Goal: Task Accomplishment & Management: Manage account settings

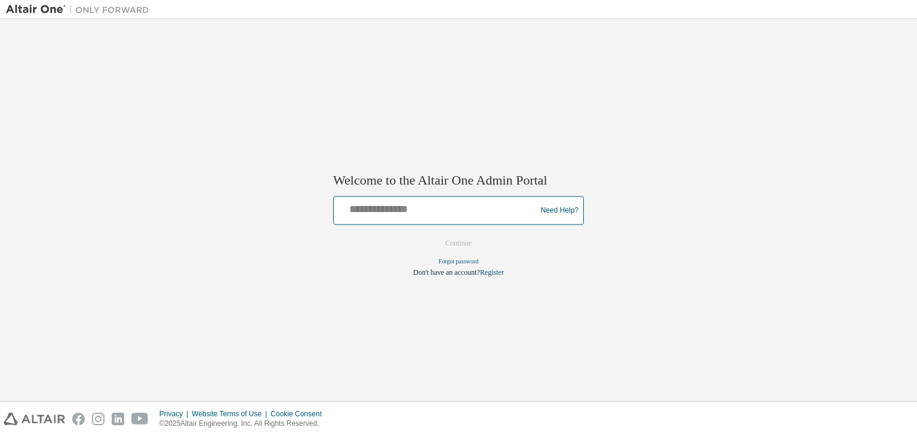
click at [351, 205] on input "text" at bounding box center [436, 207] width 196 height 17
type input "**********"
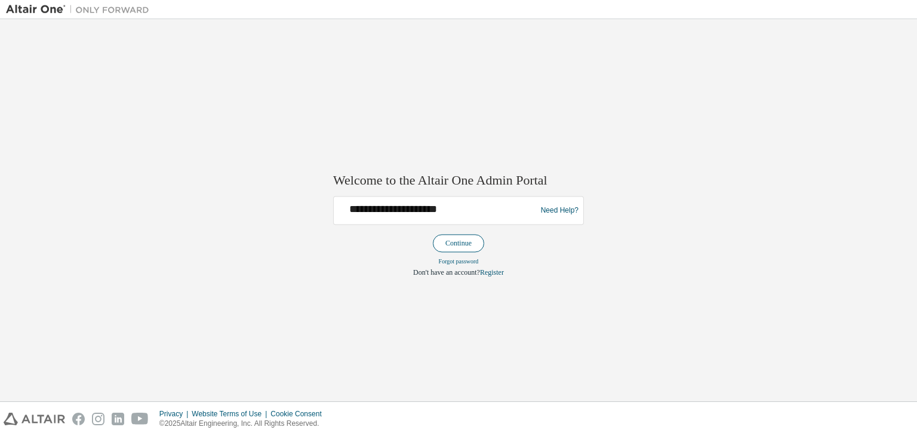
click at [451, 236] on button "Continue" at bounding box center [458, 244] width 51 height 18
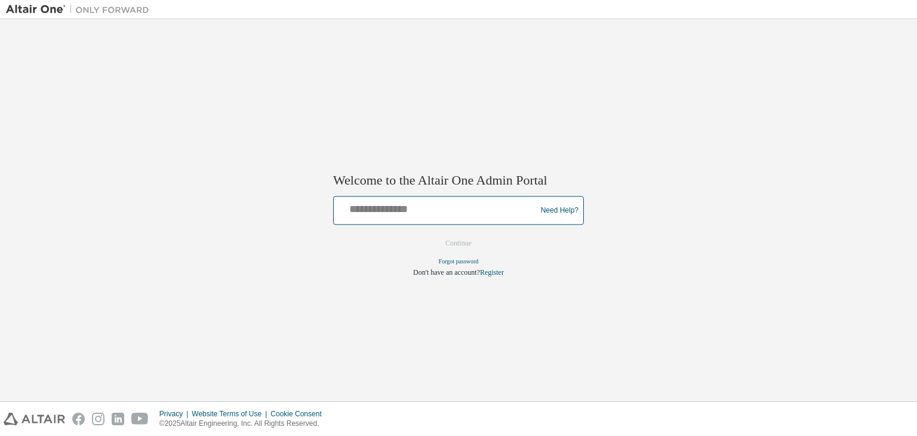
click at [341, 205] on input "text" at bounding box center [436, 207] width 196 height 17
type input "**********"
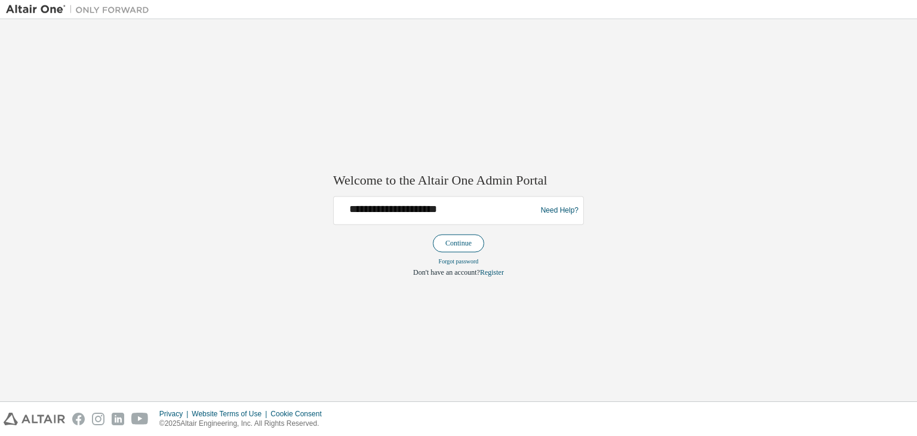
click at [448, 246] on button "Continue" at bounding box center [458, 244] width 51 height 18
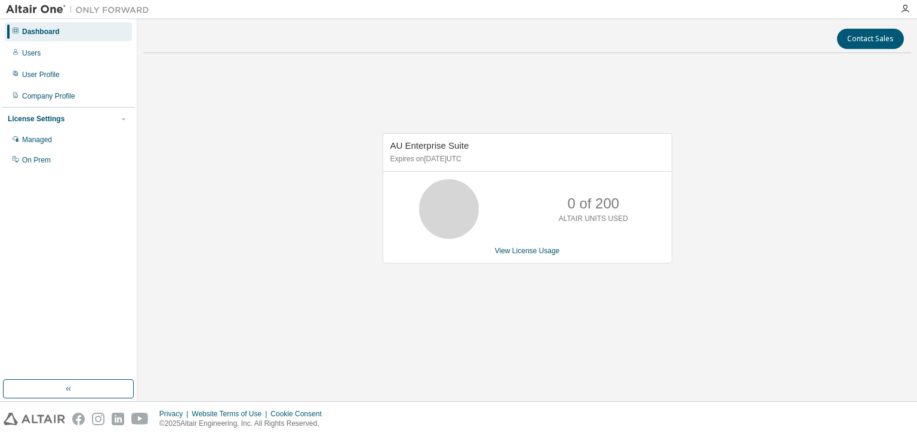
click at [354, 322] on div "AU Enterprise Suite Expires on [DATE] UTC 0 of 200 ALTAIR UNITS USED View Licen…" at bounding box center [526, 204] width 767 height 283
click at [33, 57] on div "Users" at bounding box center [31, 53] width 19 height 10
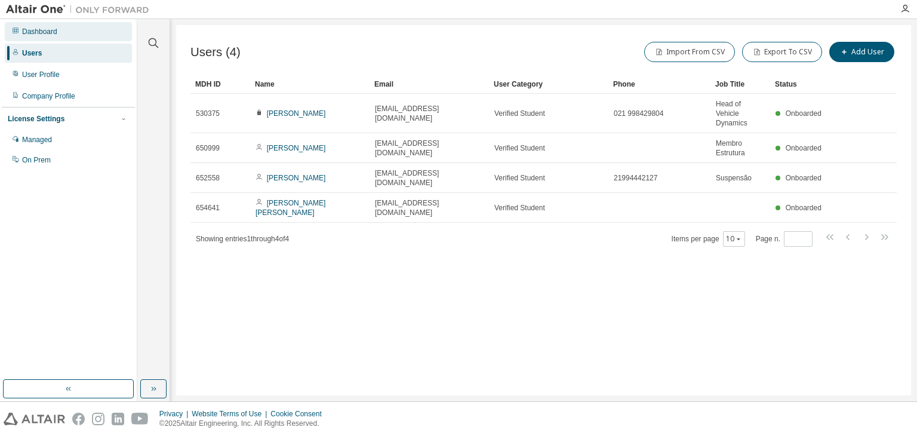
click at [56, 25] on div "Dashboard" at bounding box center [68, 31] width 127 height 19
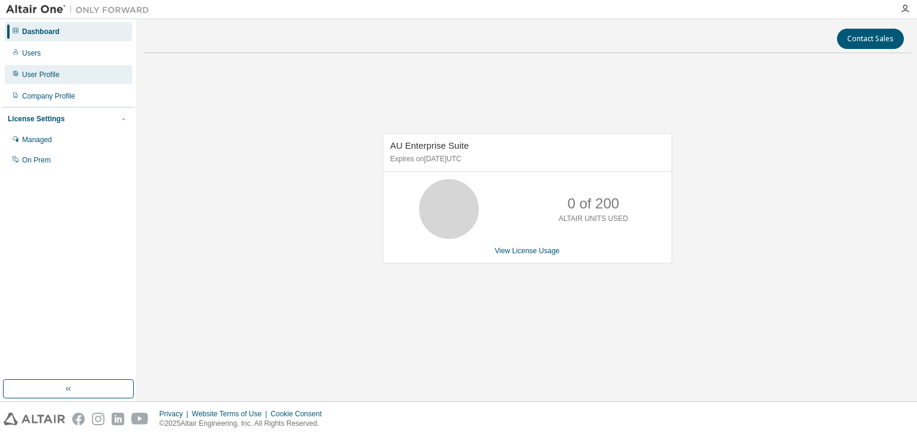
click at [41, 71] on div "User Profile" at bounding box center [41, 75] width 38 height 10
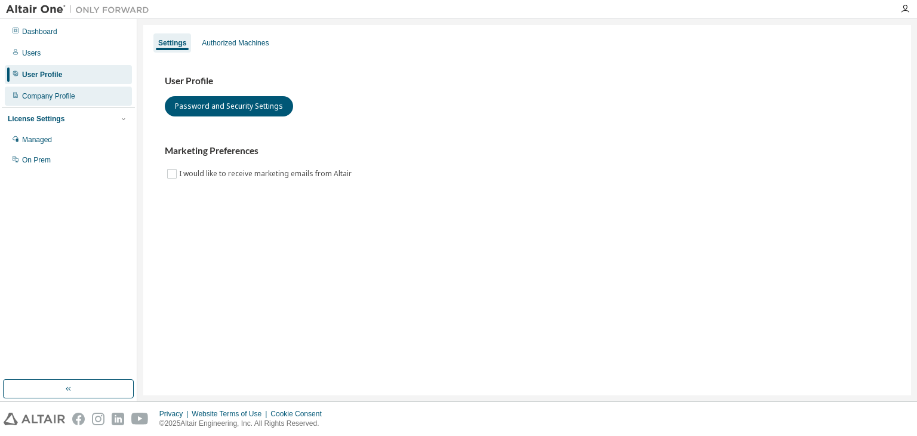
click at [33, 98] on div "Company Profile" at bounding box center [48, 96] width 53 height 10
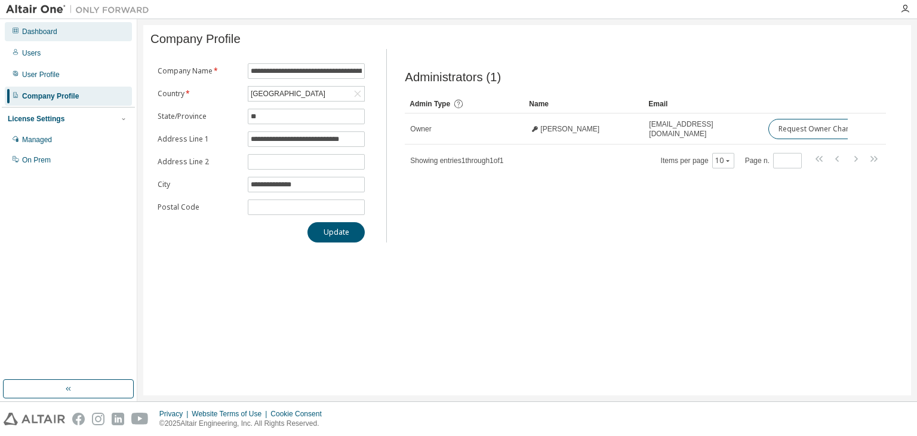
click at [38, 33] on div "Dashboard" at bounding box center [39, 32] width 35 height 10
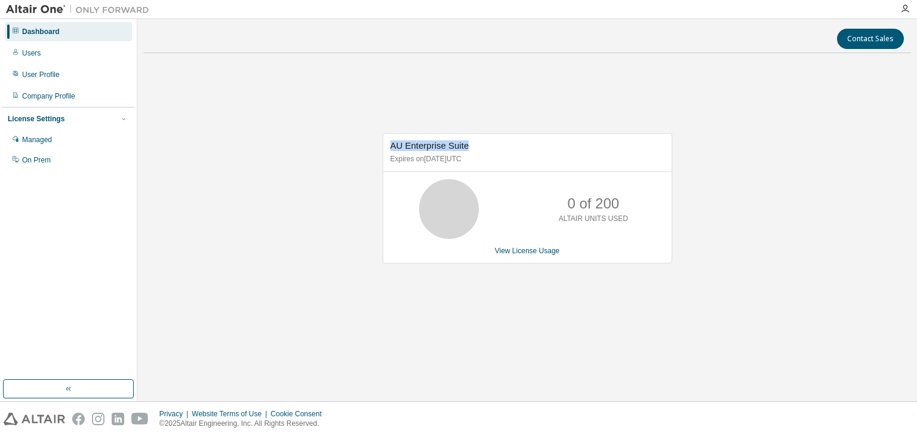
drag, startPoint x: 390, startPoint y: 145, endPoint x: 483, endPoint y: 149, distance: 93.8
click at [483, 149] on div "AU Enterprise Suite Expires on [DATE] UTC" at bounding box center [527, 153] width 288 height 38
drag, startPoint x: 390, startPoint y: 160, endPoint x: 505, endPoint y: 165, distance: 115.3
click at [505, 165] on div "AU Enterprise Suite Expires on [DATE] UTC" at bounding box center [527, 153] width 288 height 38
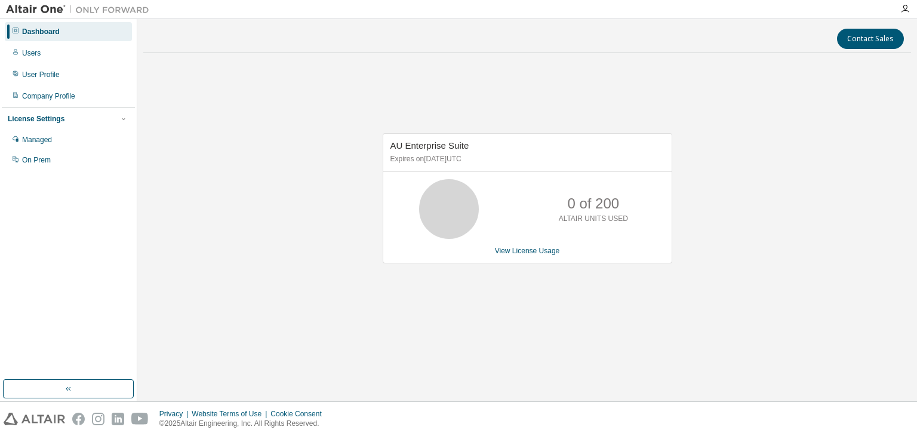
click at [488, 159] on p "Expires on [DATE] UTC" at bounding box center [525, 159] width 271 height 10
drag, startPoint x: 445, startPoint y: 156, endPoint x: 422, endPoint y: 156, distance: 22.7
click at [422, 156] on p "Expires on [DATE] UTC" at bounding box center [525, 159] width 271 height 10
drag, startPoint x: 458, startPoint y: 158, endPoint x: 481, endPoint y: 159, distance: 23.3
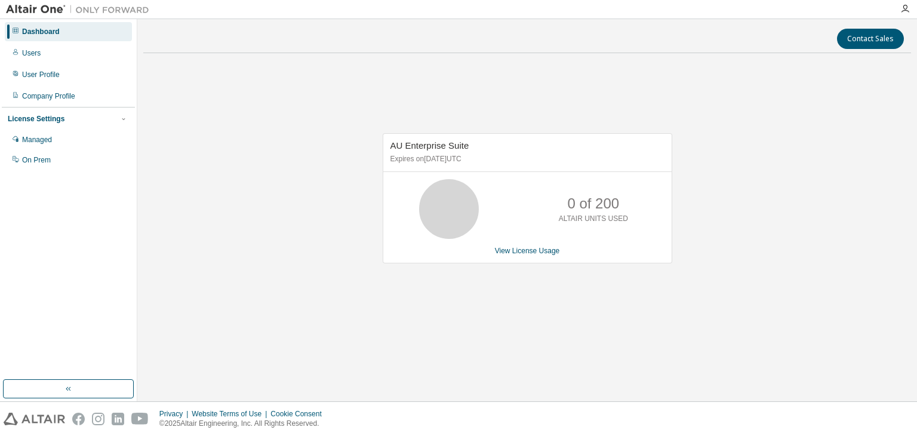
click at [481, 159] on p "Expires on [DATE] UTC" at bounding box center [525, 159] width 271 height 10
click at [446, 158] on p "Expires on [DATE] UTC" at bounding box center [525, 159] width 271 height 10
click at [18, 78] on div at bounding box center [15, 75] width 7 height 10
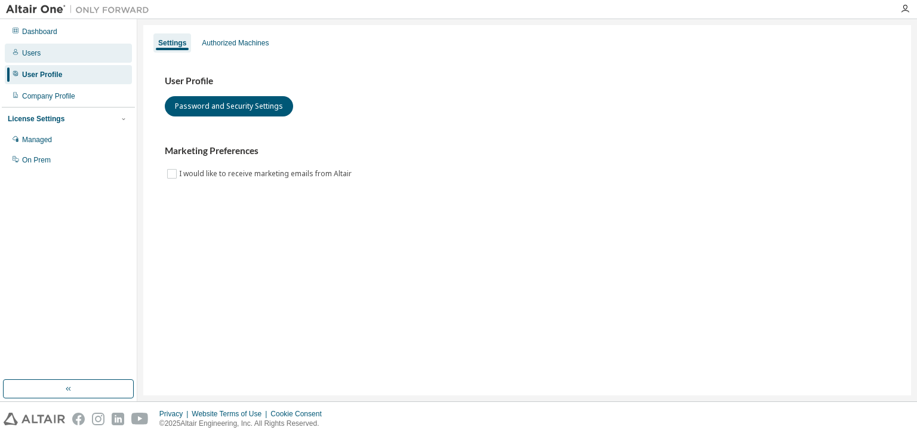
click at [32, 48] on div "Users" at bounding box center [31, 53] width 19 height 10
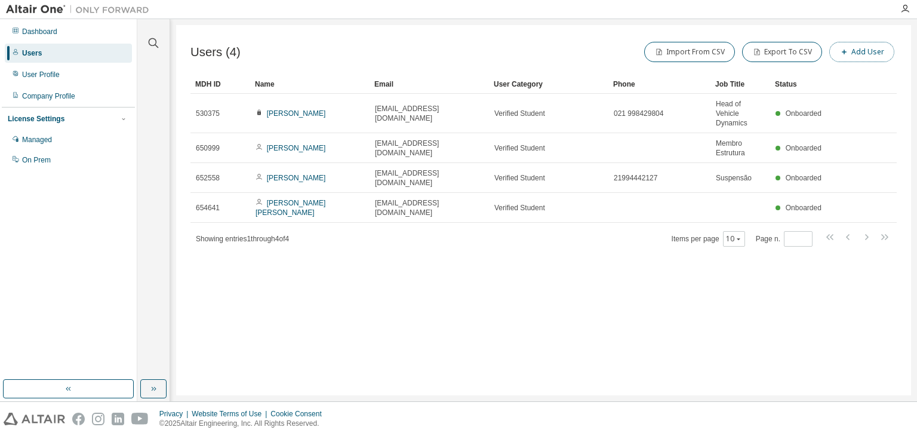
click at [859, 48] on button "Add User" at bounding box center [861, 52] width 65 height 20
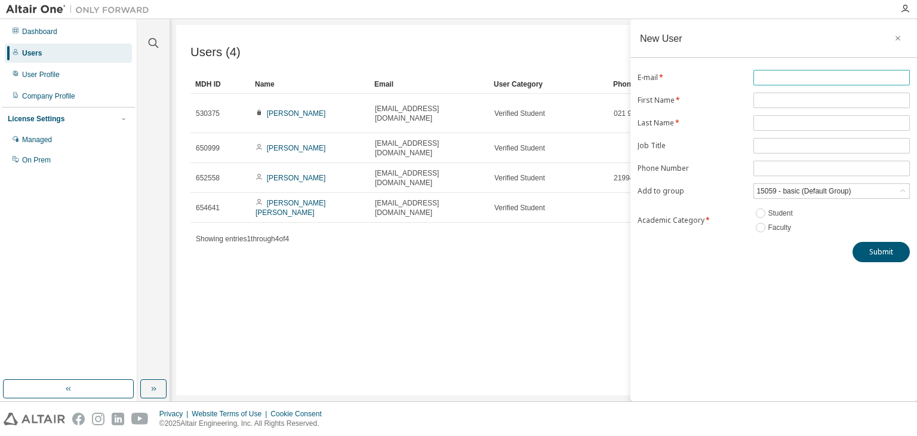
click at [776, 74] on input "text" at bounding box center [831, 78] width 150 height 10
click at [698, 89] on div "E-mail * First Name * Last Name * Job Title Phone Number Add to group 15059 - b…" at bounding box center [773, 166] width 286 height 192
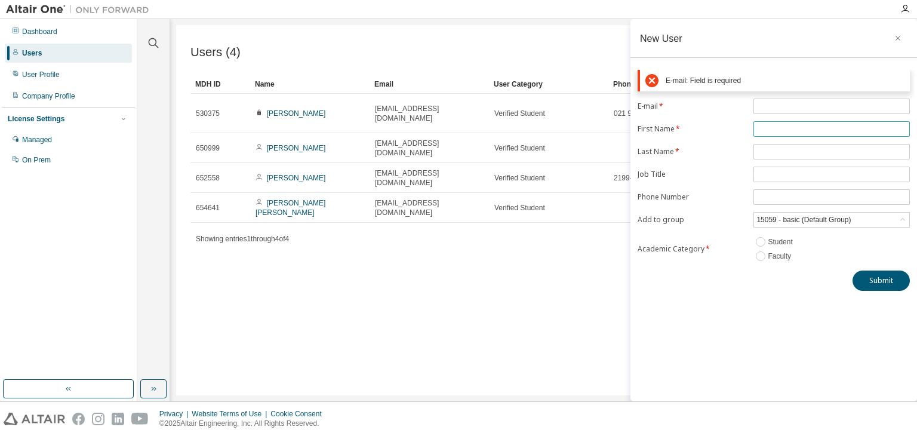
click at [763, 132] on input "text" at bounding box center [831, 129] width 150 height 10
click at [776, 151] on form "E-mail * First Name * Last Name * Job Title Phone Number Add to group 15059 - b…" at bounding box center [773, 180] width 272 height 165
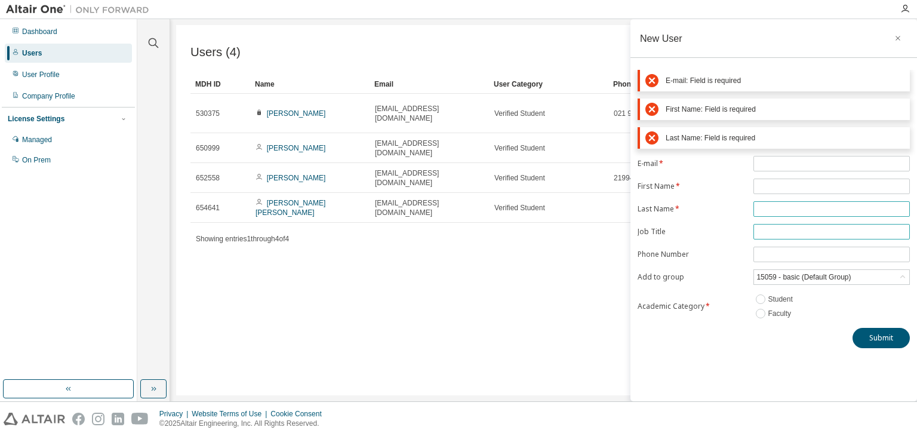
click at [773, 205] on form "E-mail * First Name * Last Name * Job Title Phone Number Add to group 15059 - b…" at bounding box center [773, 238] width 272 height 165
click at [759, 254] on input "tel" at bounding box center [831, 254] width 150 height 10
click at [779, 279] on div "15059 - basic (Default Group)" at bounding box center [803, 276] width 98 height 13
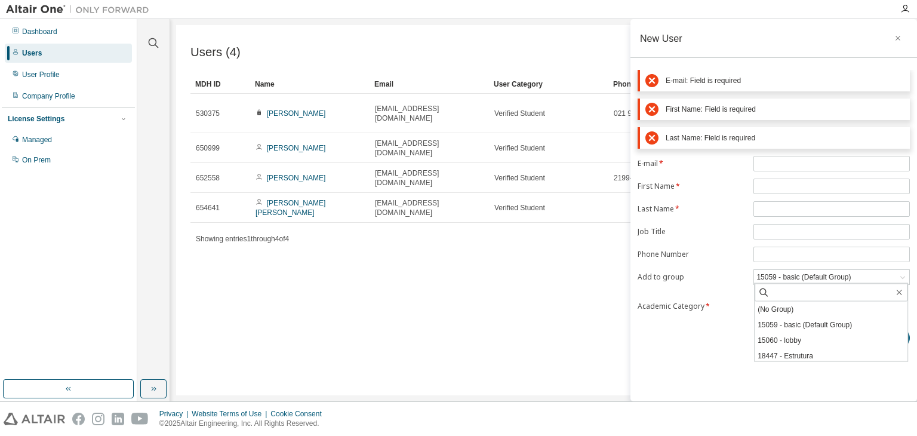
click at [535, 251] on div "Users (4) Import From CSV Export To CSV Add User Clear Load Save Save As Field …" at bounding box center [543, 210] width 735 height 370
click at [899, 34] on icon "button" at bounding box center [897, 38] width 8 height 10
